Goal: Task Accomplishment & Management: Manage account settings

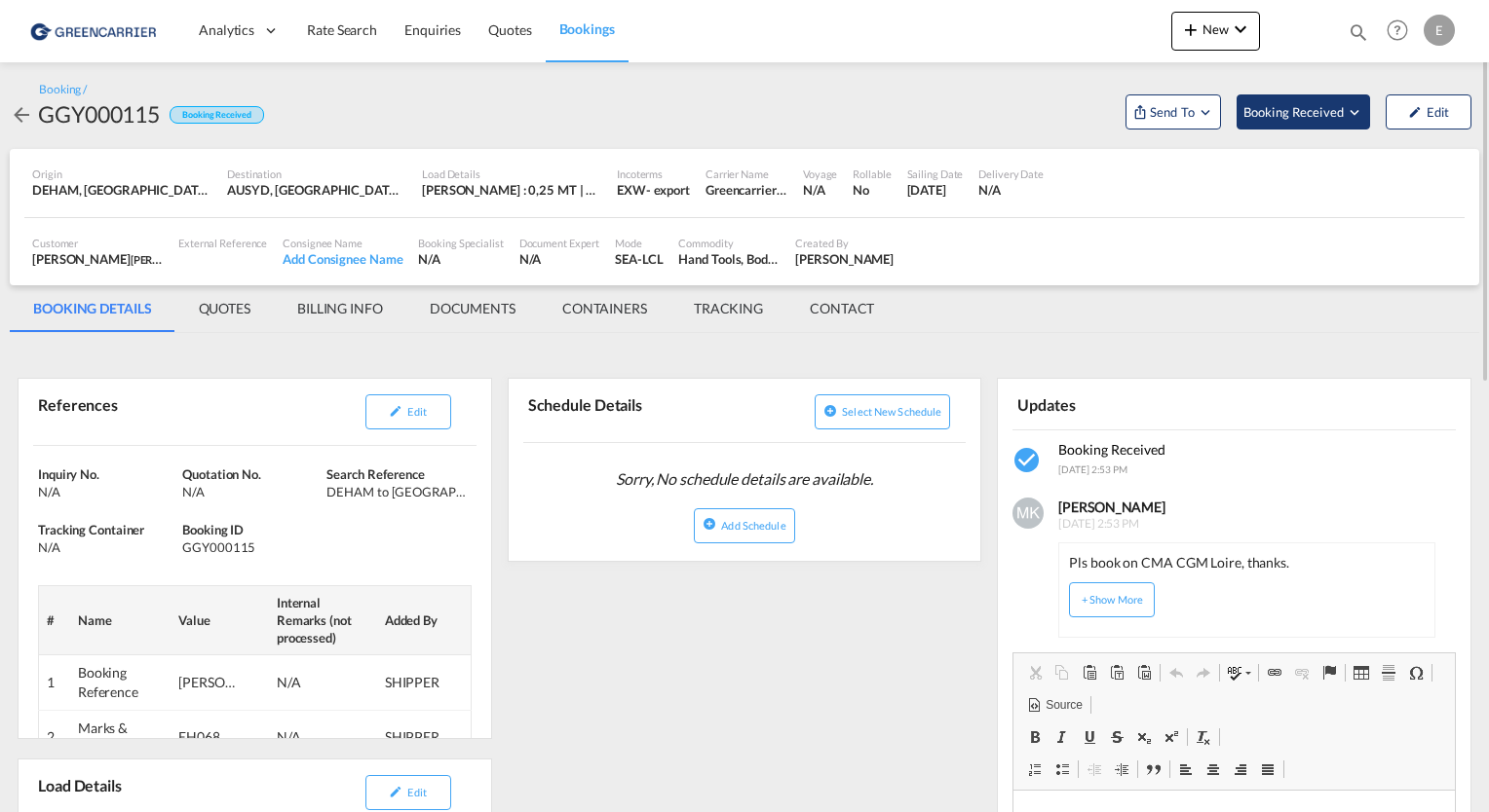
click at [1295, 110] on span "Booking Received" at bounding box center [1295, 112] width 103 height 20
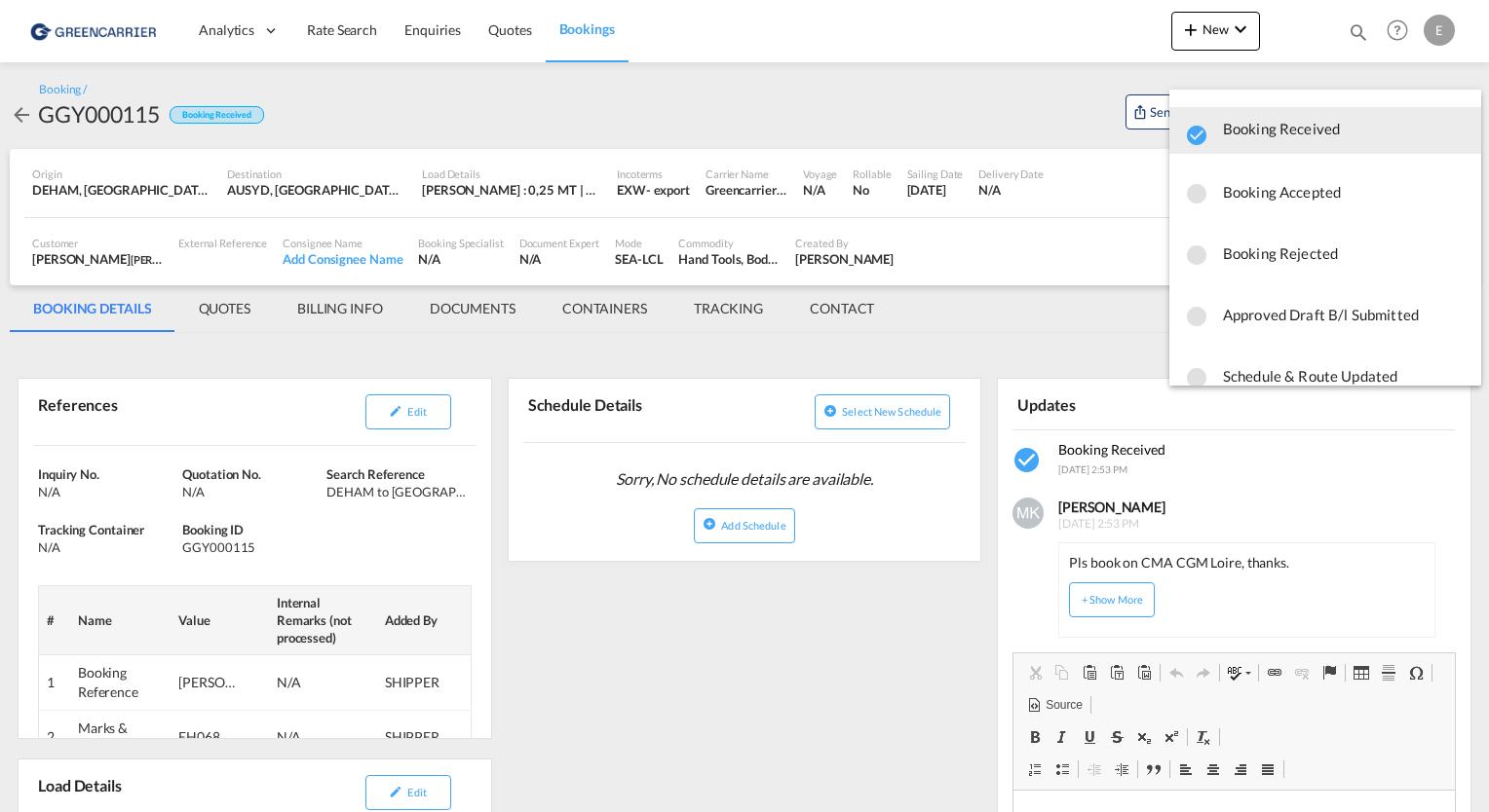
click at [1033, 105] on md-backdrop at bounding box center [744, 406] width 1489 height 812
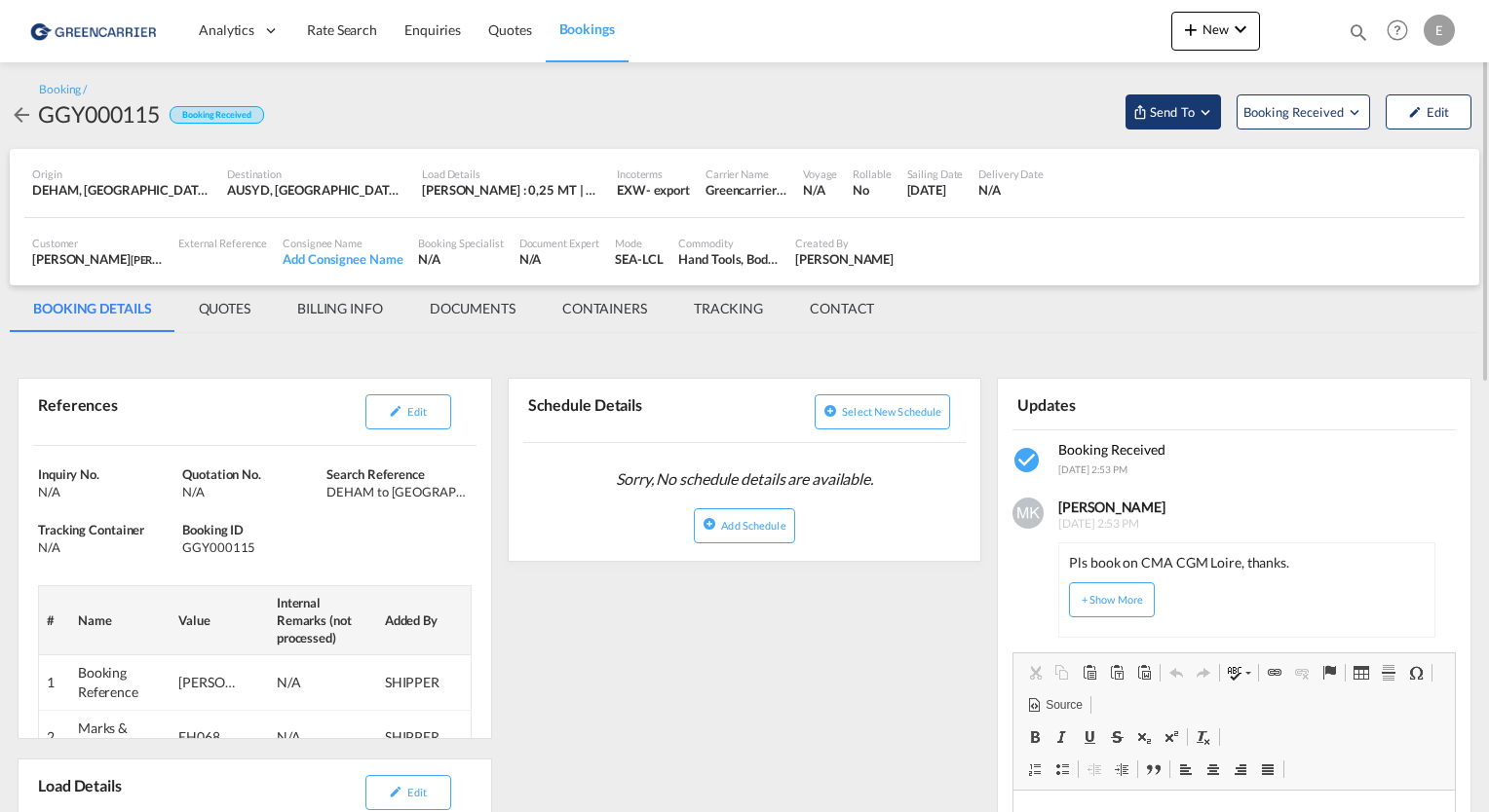
click at [1190, 113] on span "Send To" at bounding box center [1171, 112] width 48 height 20
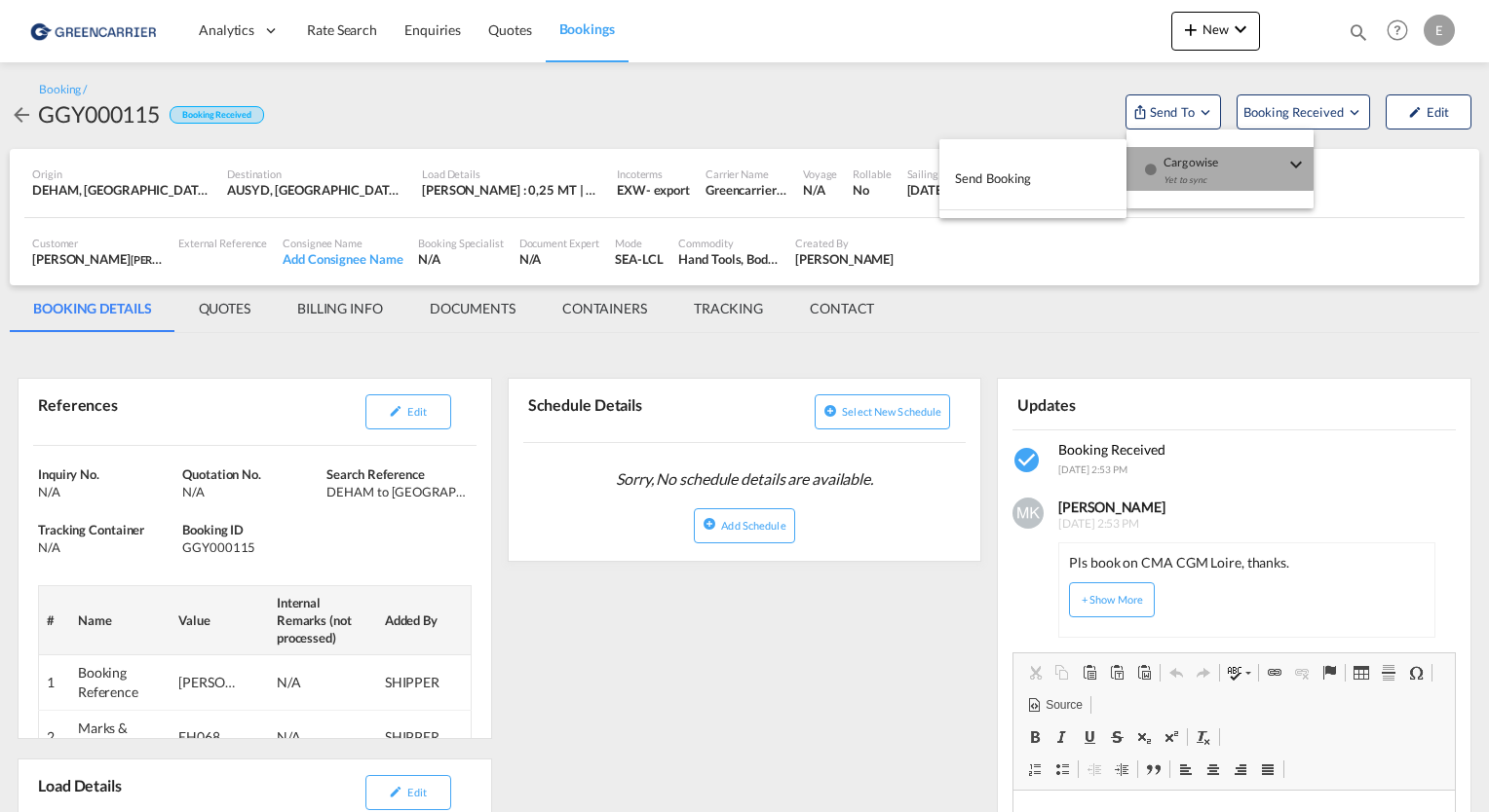
click at [1192, 166] on div "Yet to sync" at bounding box center [1224, 185] width 120 height 40
click at [1040, 172] on button "Send Booking" at bounding box center [1033, 179] width 187 height 43
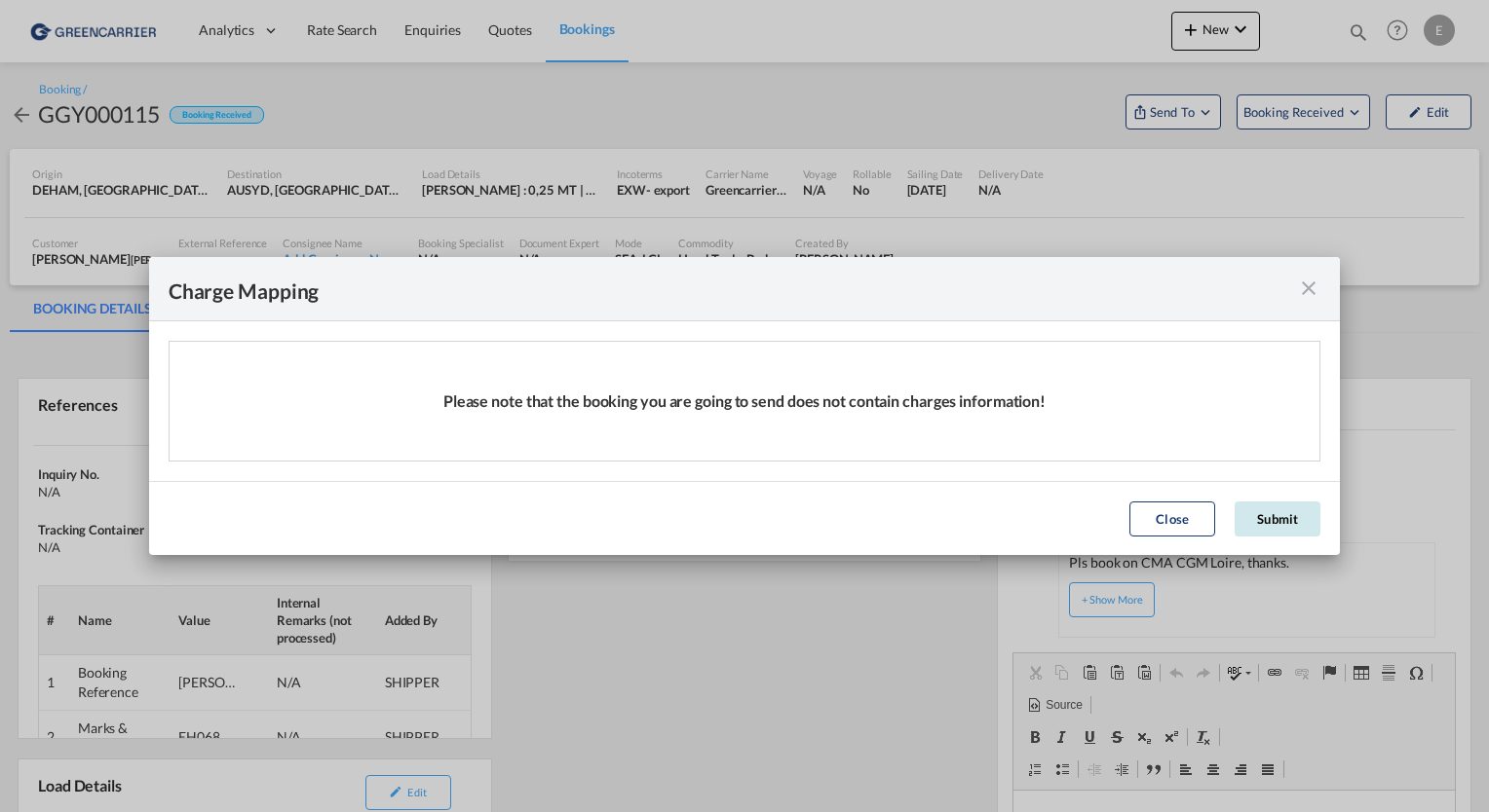
click at [1286, 531] on button "Submit" at bounding box center [1277, 519] width 86 height 36
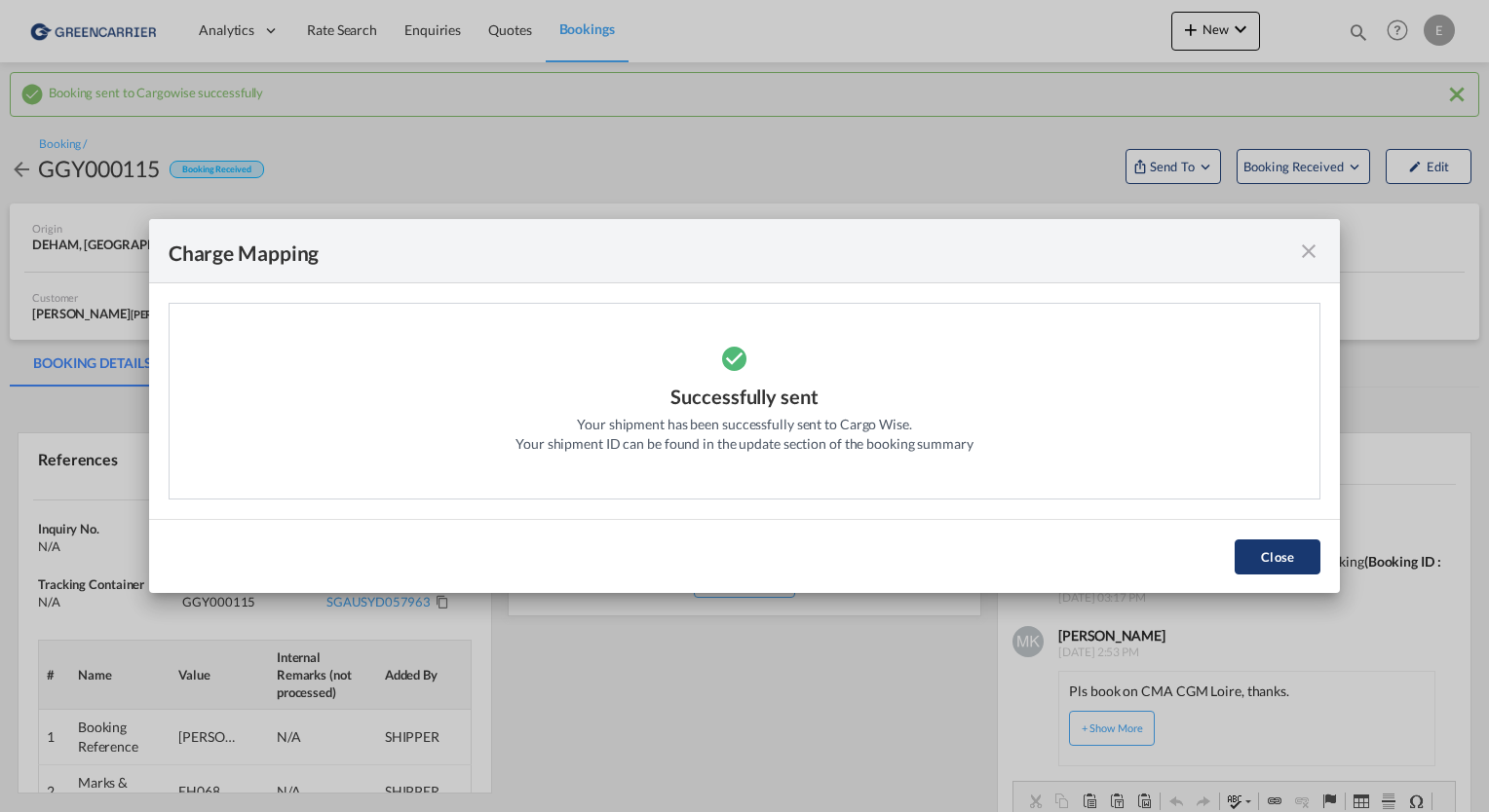
click at [1280, 556] on button "Close" at bounding box center [1277, 557] width 86 height 36
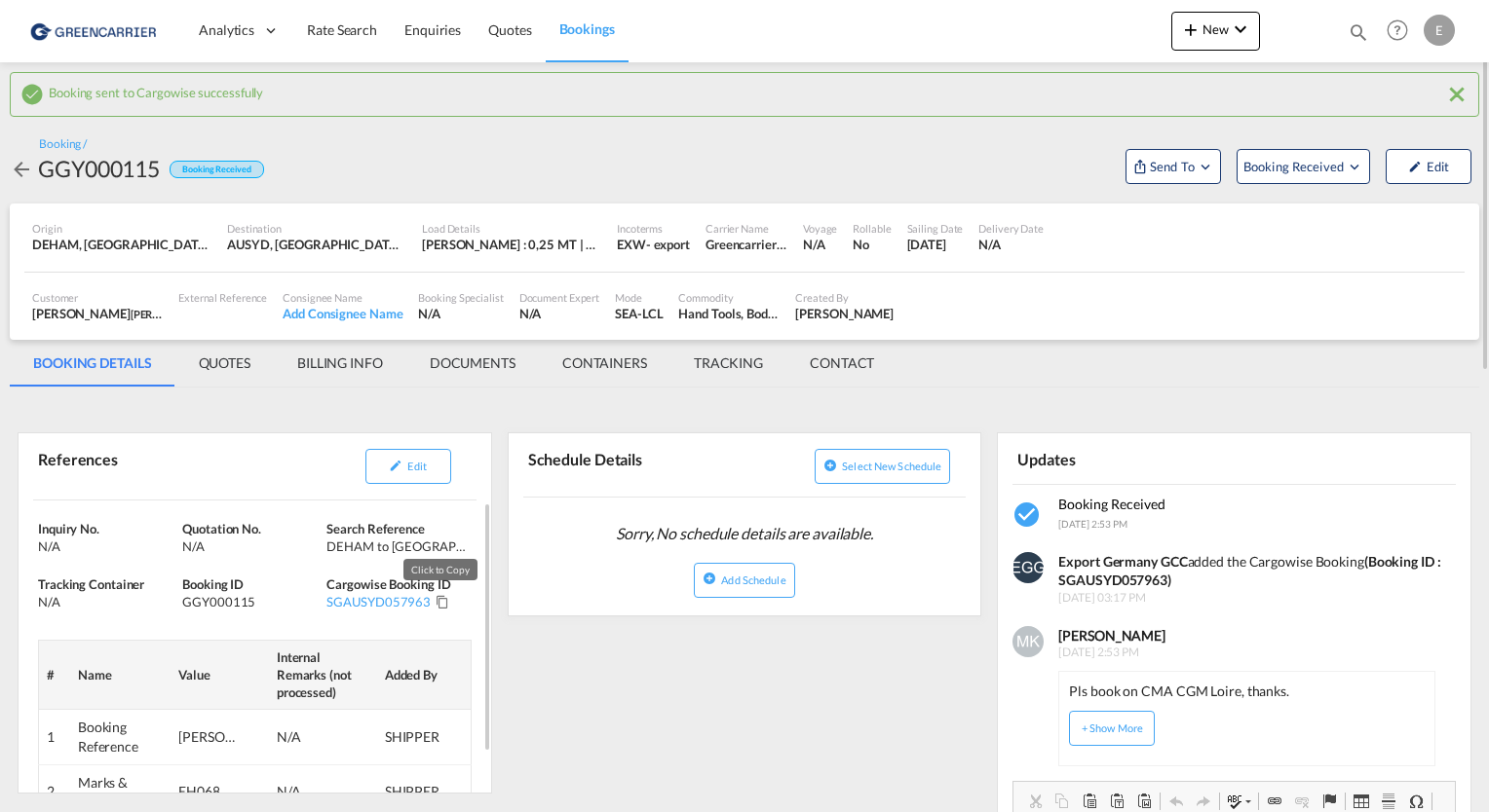
click at [441, 597] on md-icon "Click to Copy" at bounding box center [442, 602] width 14 height 14
click at [1309, 178] on button "Booking Received" at bounding box center [1303, 167] width 133 height 36
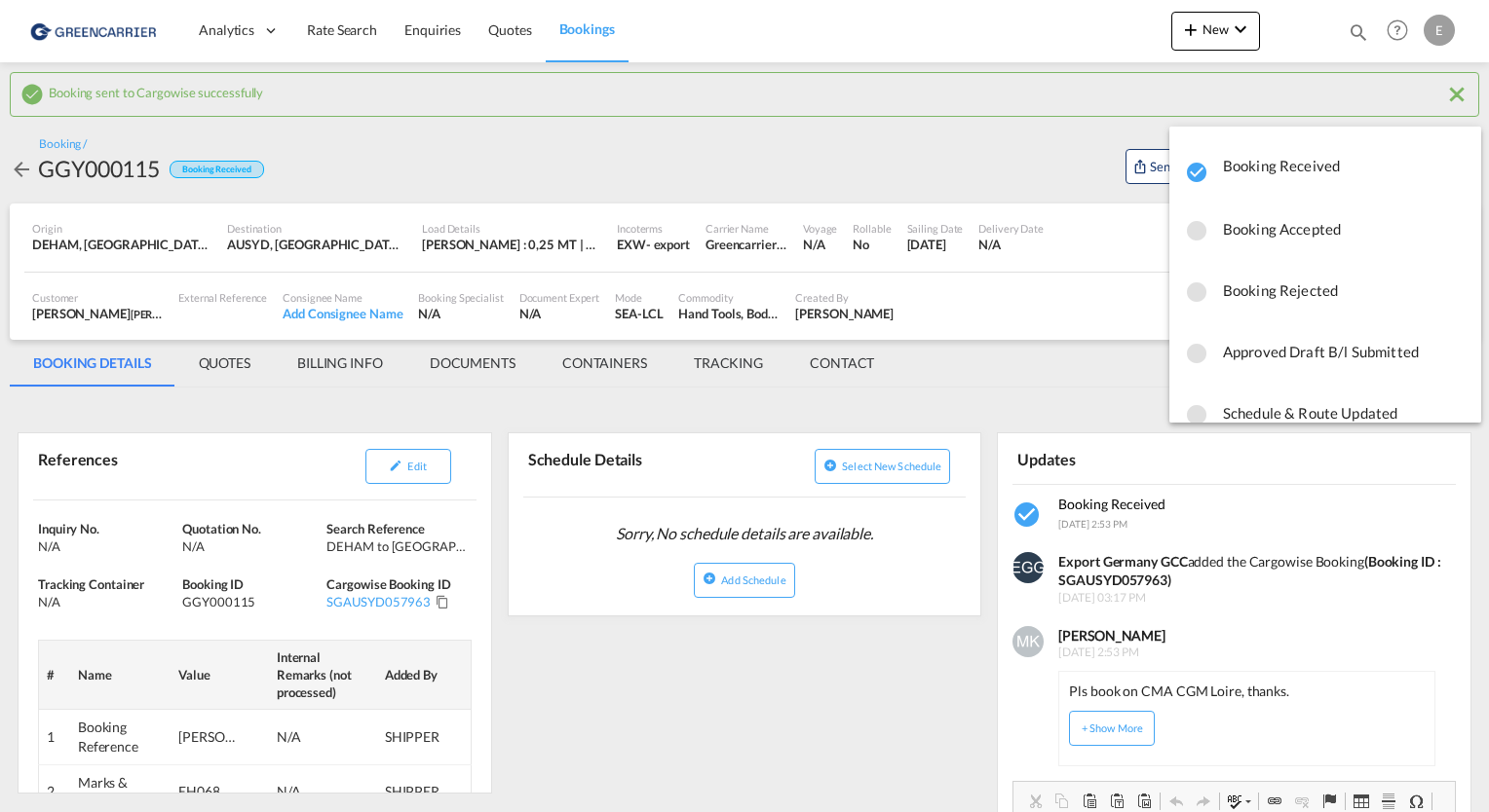
click at [1302, 235] on span "Booking Accepted" at bounding box center [1344, 229] width 243 height 36
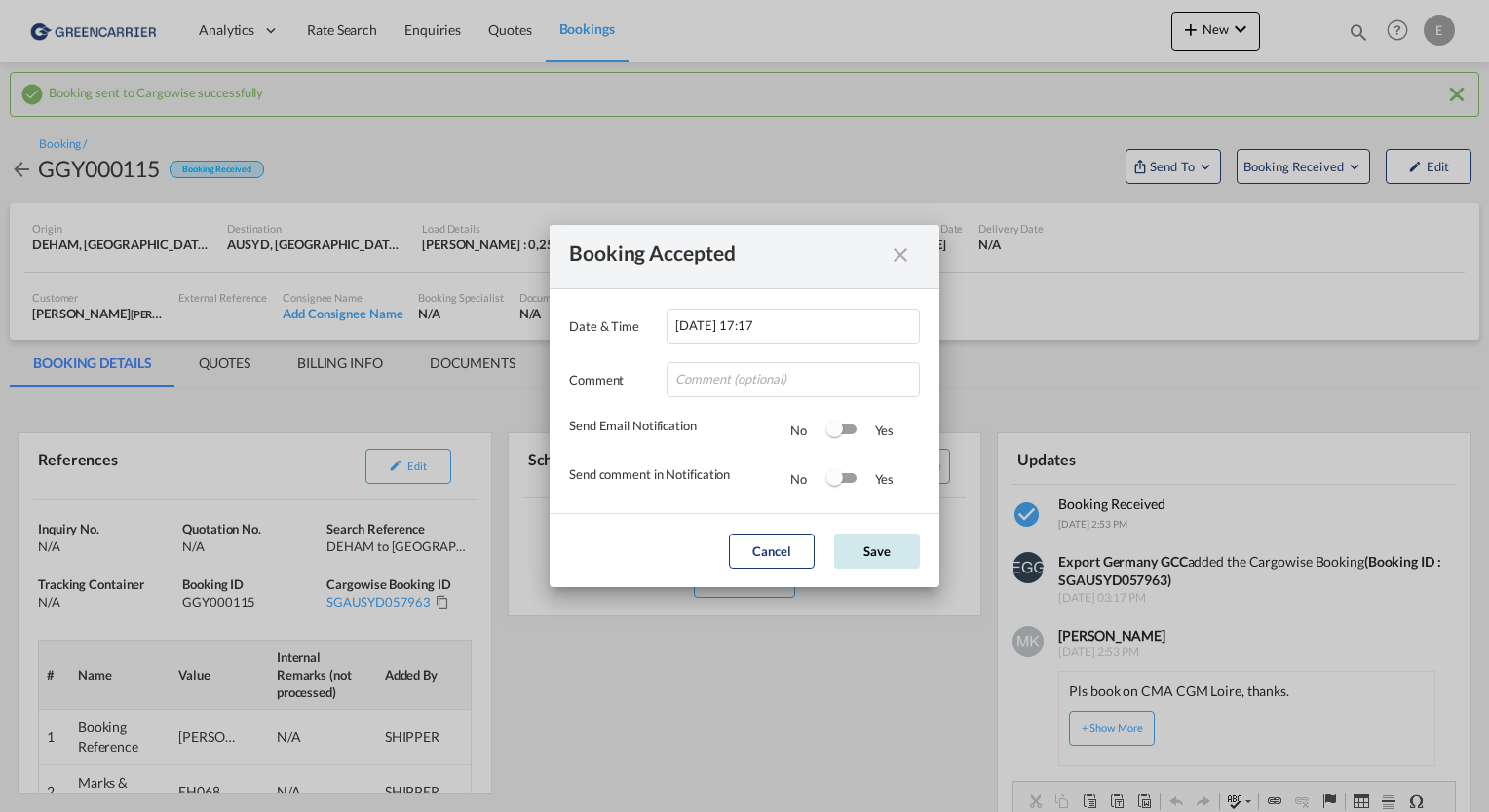
click at [888, 558] on button "Save" at bounding box center [876, 552] width 86 height 36
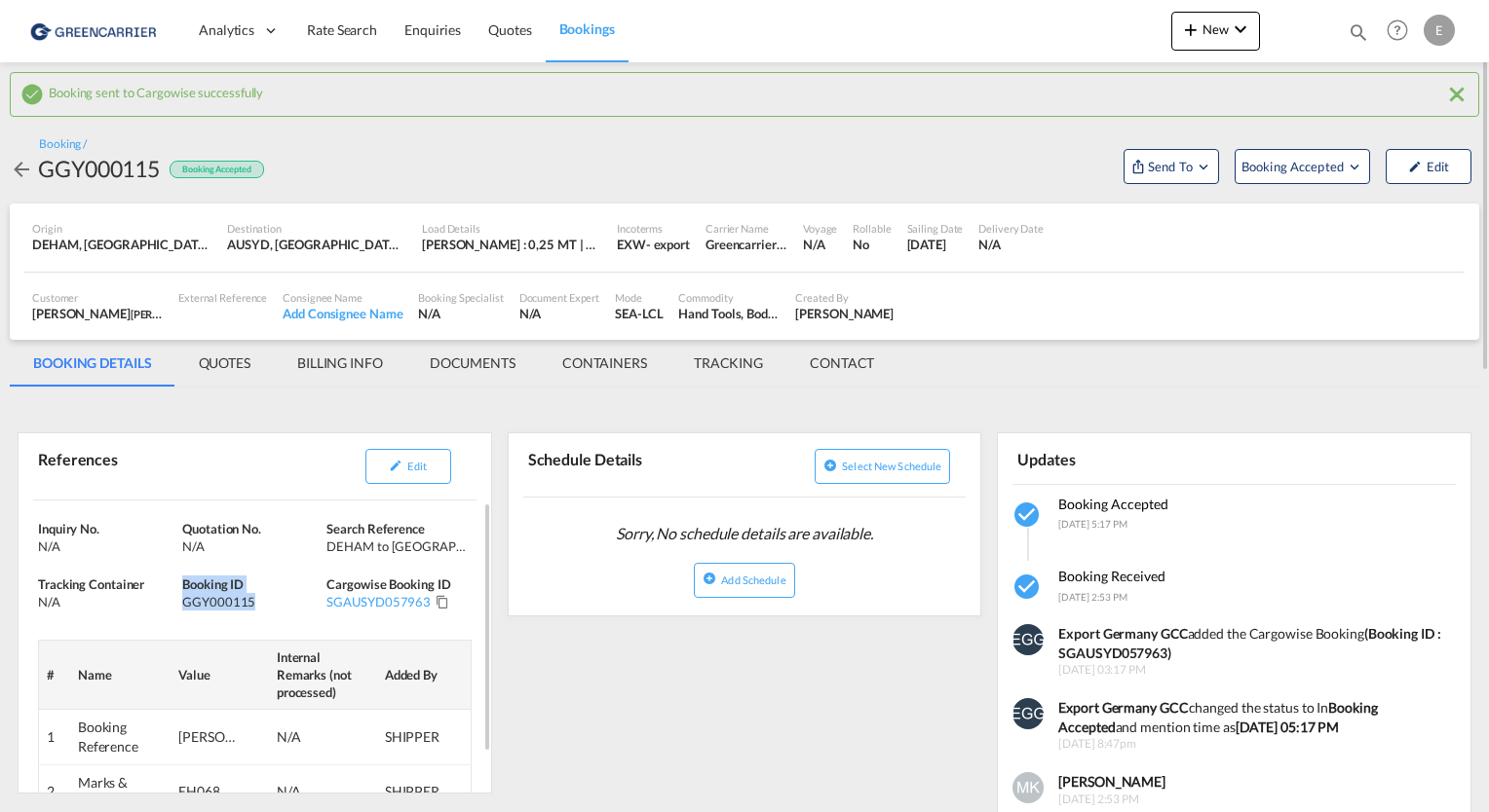
drag, startPoint x: 253, startPoint y: 601, endPoint x: 180, endPoint y: 606, distance: 73.2
click at [180, 606] on div "Inquiry No. N/A Quotation No. N/A Search Reference DEHAM to AUSYD/ [DATE] Track…" at bounding box center [255, 670] width 473 height 339
click at [204, 602] on div "GGY000115" at bounding box center [252, 602] width 139 height 18
drag, startPoint x: 254, startPoint y: 602, endPoint x: 181, endPoint y: 605, distance: 73.1
click at [181, 605] on div "Inquiry No. N/A Quotation No. N/A Search Reference DEHAM to AUSYD/ [DATE] Track…" at bounding box center [255, 670] width 473 height 339
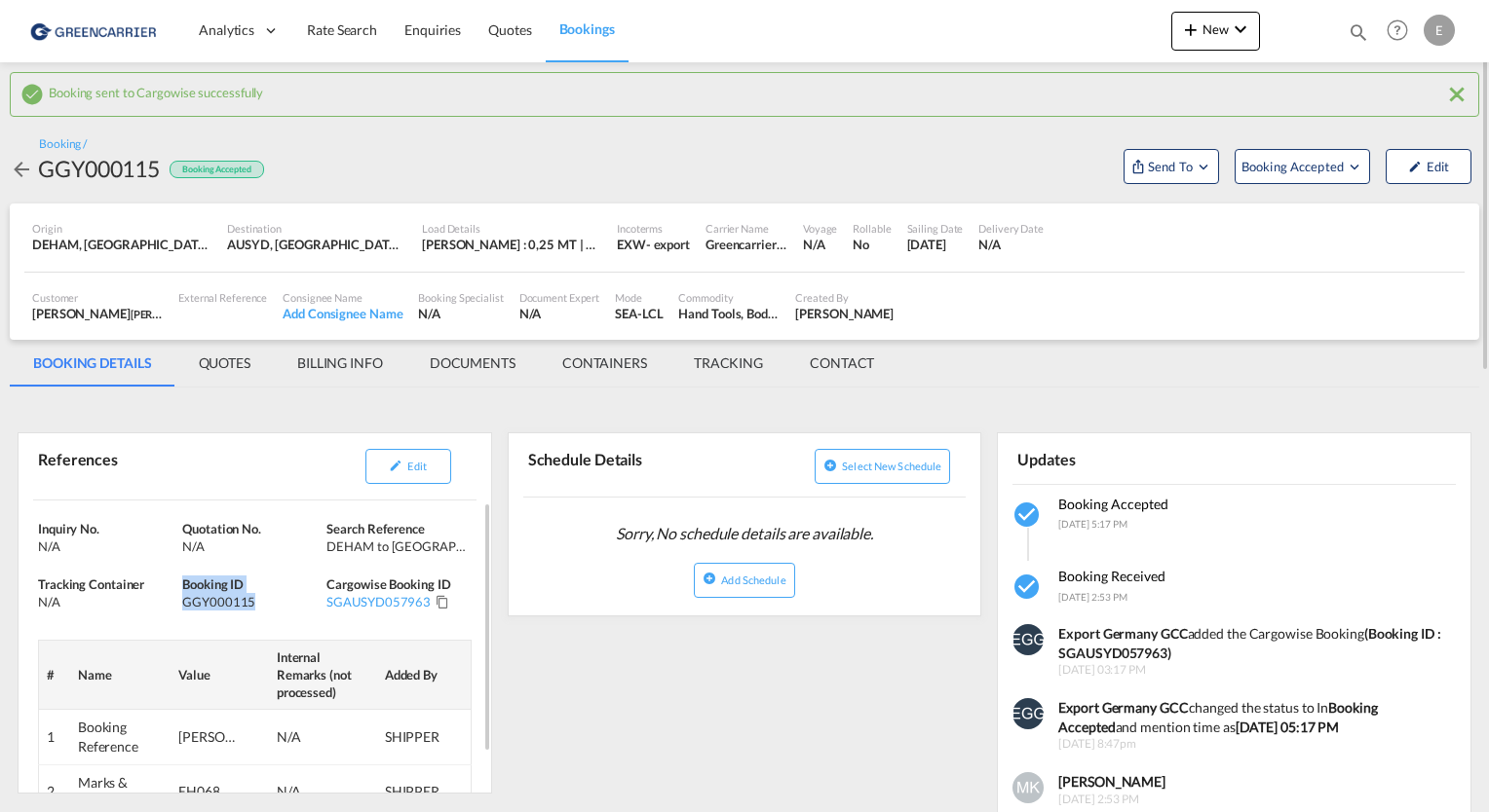
click at [202, 602] on div "GGY000115" at bounding box center [252, 602] width 139 height 18
drag, startPoint x: 254, startPoint y: 600, endPoint x: 182, endPoint y: 608, distance: 72.4
click at [183, 608] on div "GGY000115" at bounding box center [252, 602] width 139 height 18
copy div "GGY000115"
